Goal: Navigation & Orientation: Find specific page/section

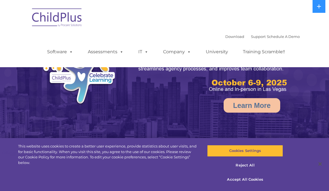
select select "MEDIUM"
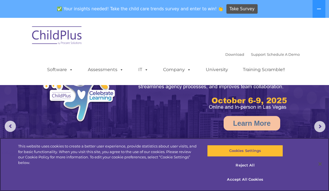
click at [253, 164] on button "Reject All" at bounding box center [244, 165] width 75 height 12
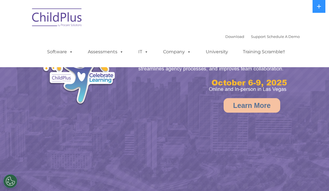
select select "MEDIUM"
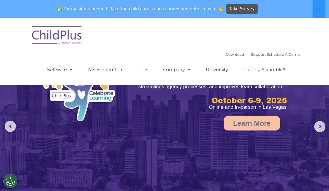
click at [112, 66] on link "Assessments" at bounding box center [105, 69] width 47 height 11
click at [105, 172] on img at bounding box center [164, 121] width 329 height 207
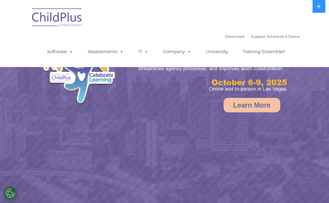
select select "MEDIUM"
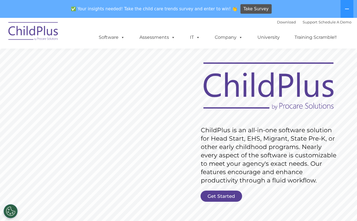
scroll to position [13, 0]
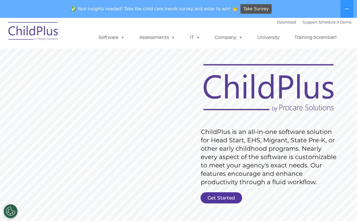
click at [220, 198] on link "Get Started" at bounding box center [221, 197] width 42 height 11
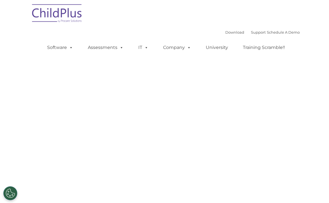
select select "MEDIUM"
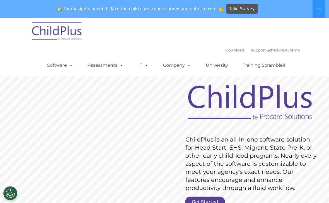
click at [62, 69] on link "Software" at bounding box center [60, 65] width 37 height 11
click at [118, 47] on div "Download Support | Schedule A Demo  MENU MENU Software ChildPlus: The original…" at bounding box center [168, 61] width 264 height 31
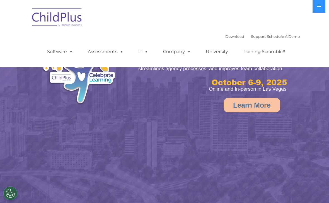
select select "MEDIUM"
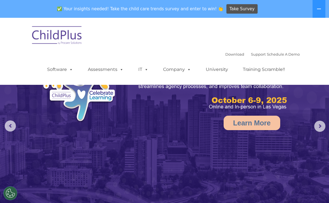
click at [71, 36] on img at bounding box center [57, 36] width 56 height 28
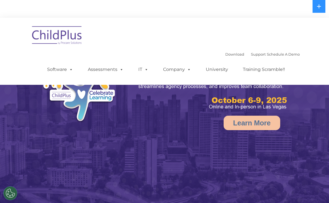
select select "MEDIUM"
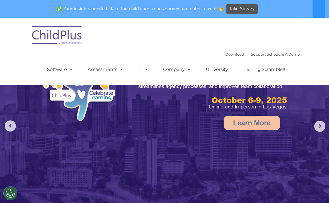
click at [144, 72] on span at bounding box center [145, 69] width 6 height 5
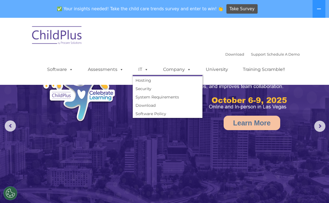
click at [320, 11] on icon at bounding box center [318, 9] width 4 height 4
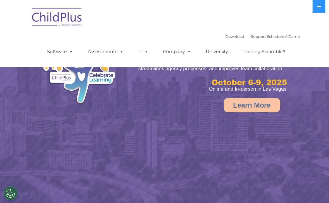
select select "MEDIUM"
